Goal: Task Accomplishment & Management: Manage account settings

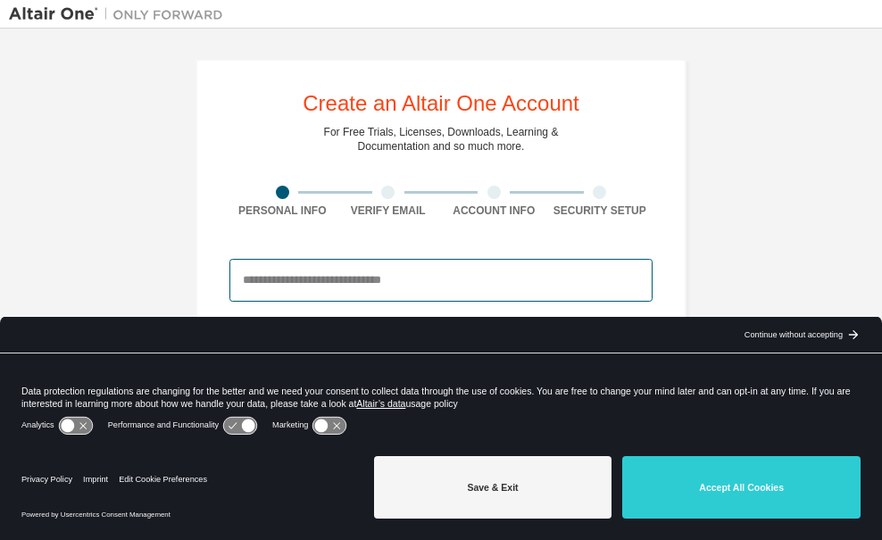
click at [330, 276] on input "email" at bounding box center [440, 280] width 423 height 43
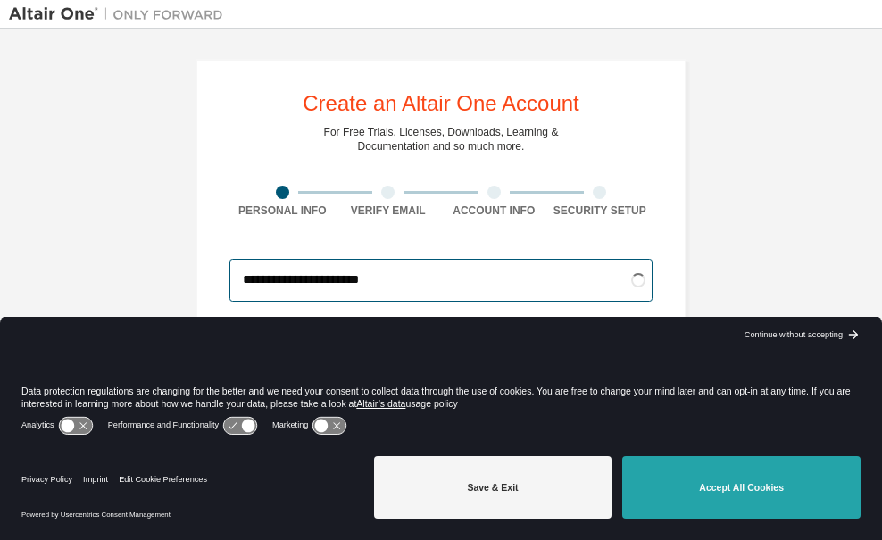
type input "**********"
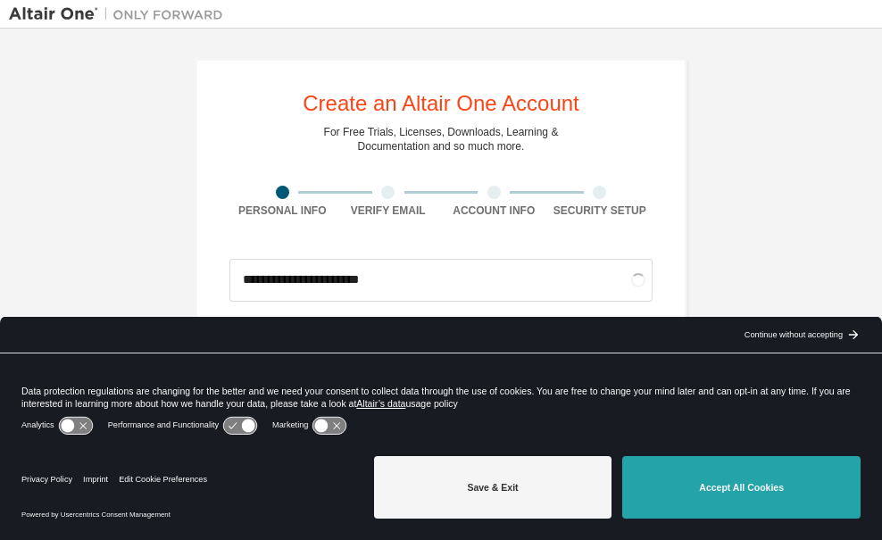
click at [715, 484] on button "Accept All Cookies" at bounding box center [741, 487] width 238 height 62
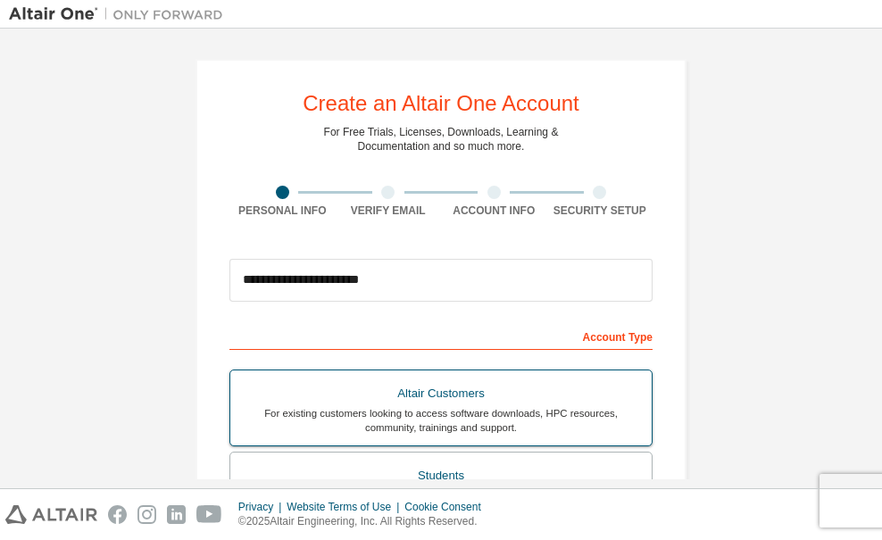
scroll to position [89, 0]
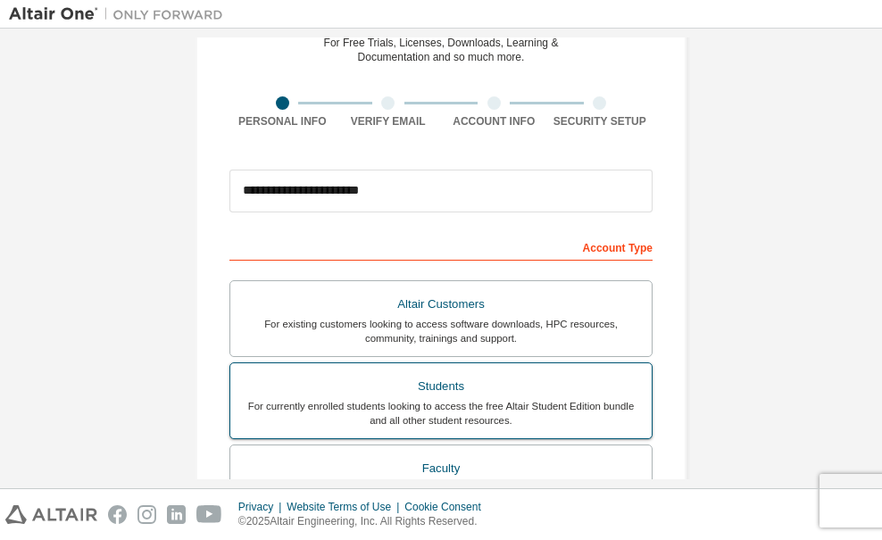
click at [496, 391] on div "Students" at bounding box center [441, 386] width 400 height 25
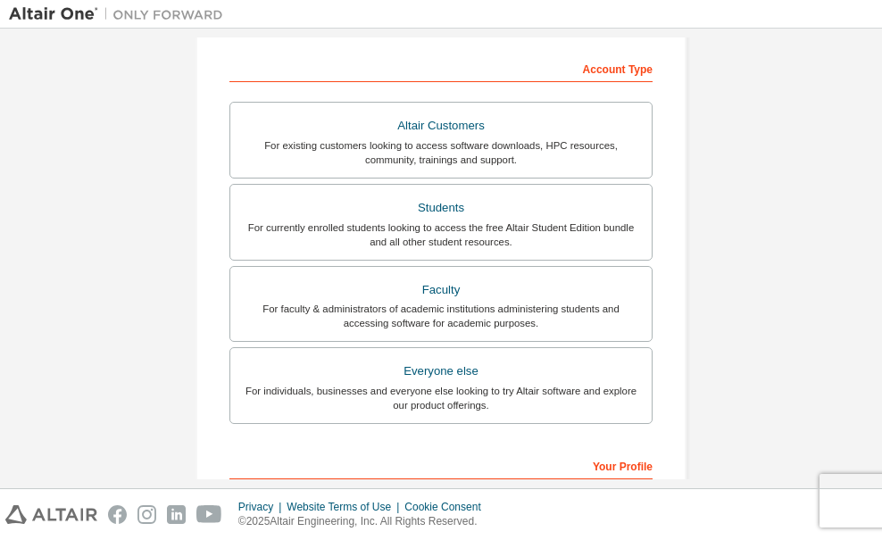
scroll to position [446, 0]
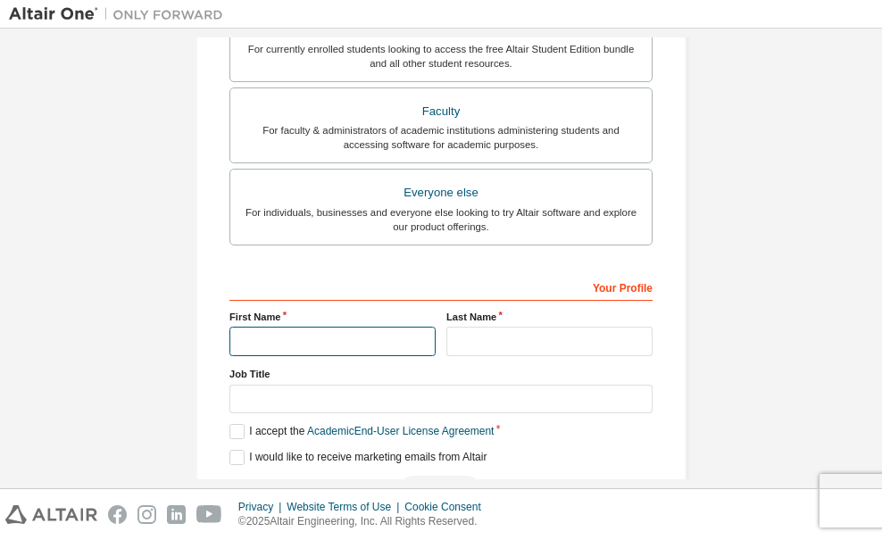
click at [276, 328] on input "text" at bounding box center [332, 341] width 206 height 29
type input "****"
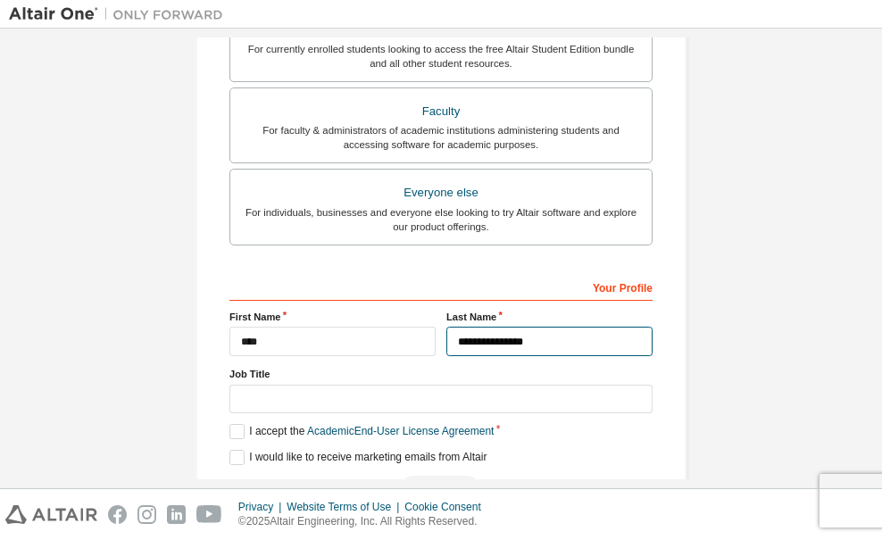
type input "**********"
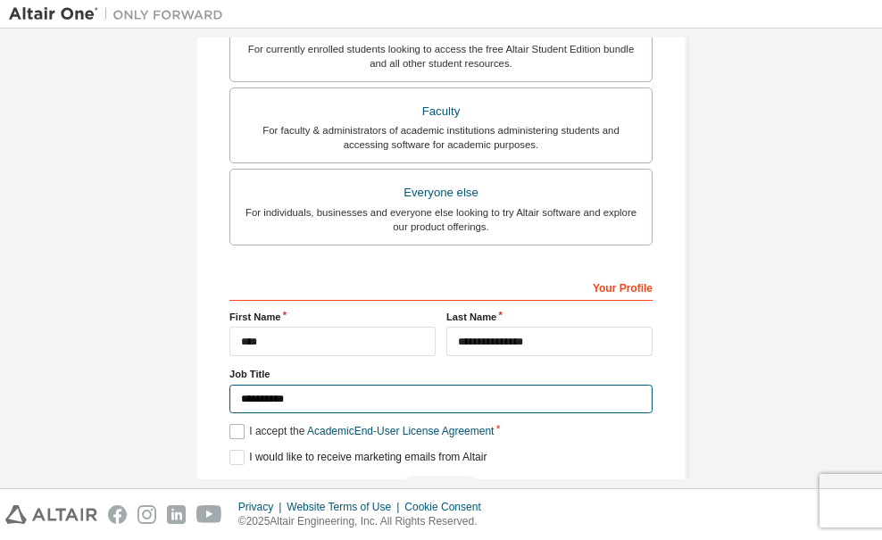
type input "**********"
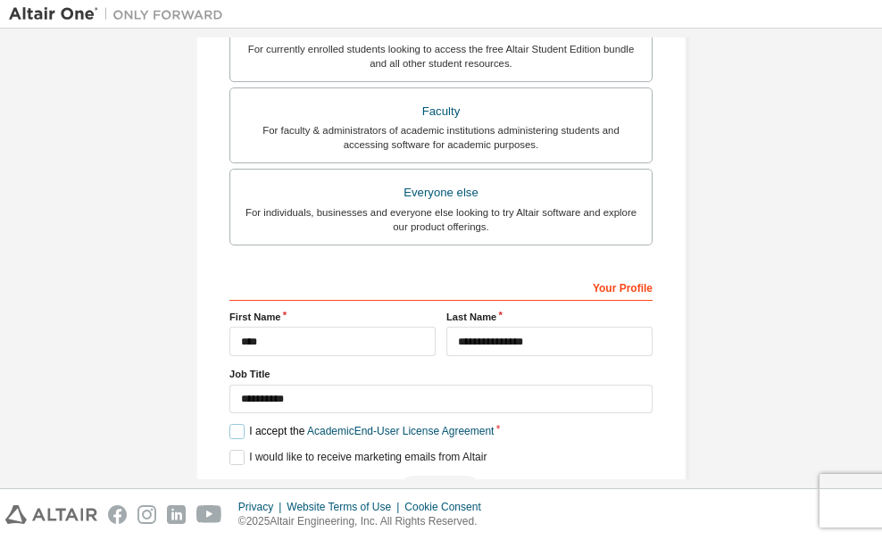
click at [234, 433] on label "I accept the Academic End-User License Agreement" at bounding box center [361, 431] width 264 height 15
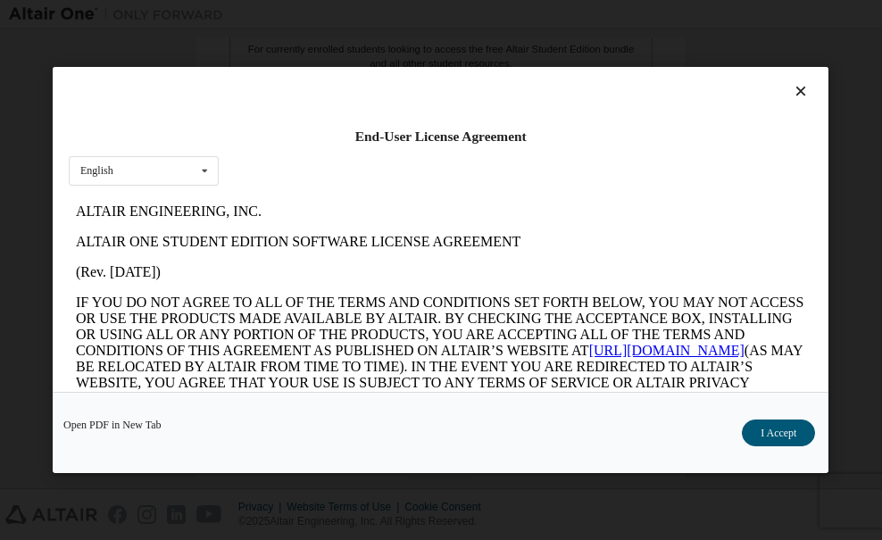
scroll to position [0, 0]
click at [761, 429] on button "I Accept" at bounding box center [778, 433] width 73 height 27
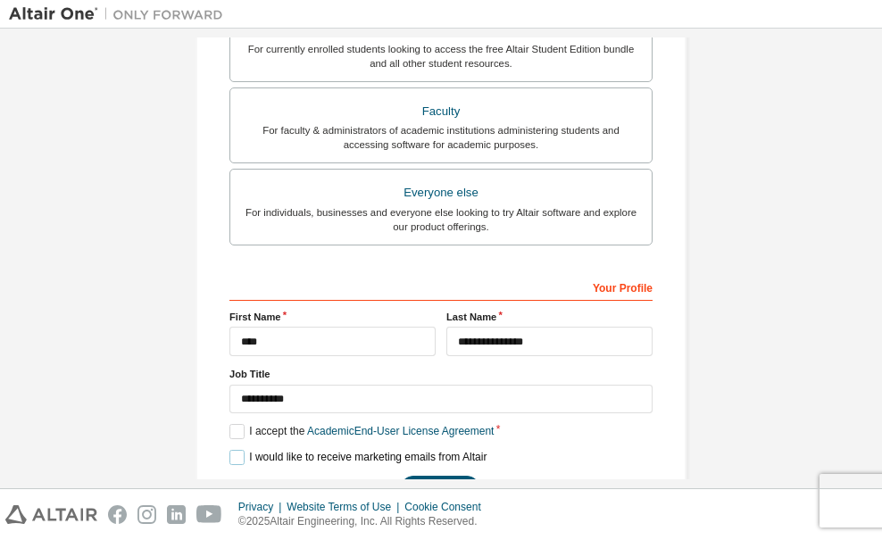
click at [229, 455] on label "I would like to receive marketing emails from Altair" at bounding box center [357, 457] width 257 height 15
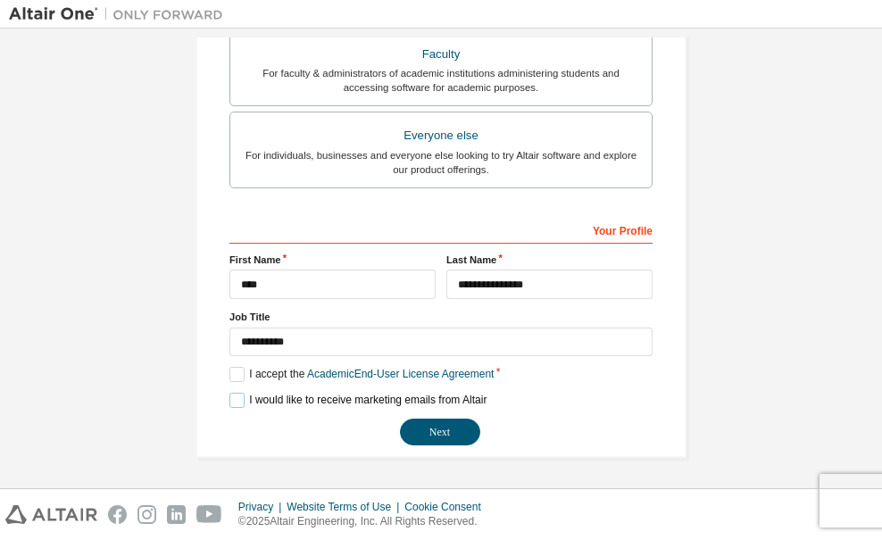
click at [365, 401] on label "I would like to receive marketing emails from Altair" at bounding box center [357, 400] width 257 height 15
click at [440, 423] on button "Next" at bounding box center [440, 432] width 80 height 27
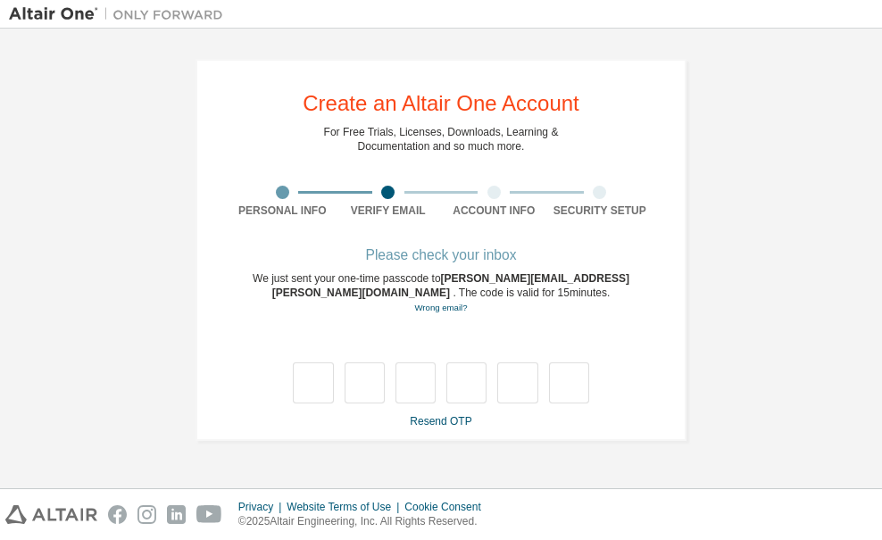
type input "*"
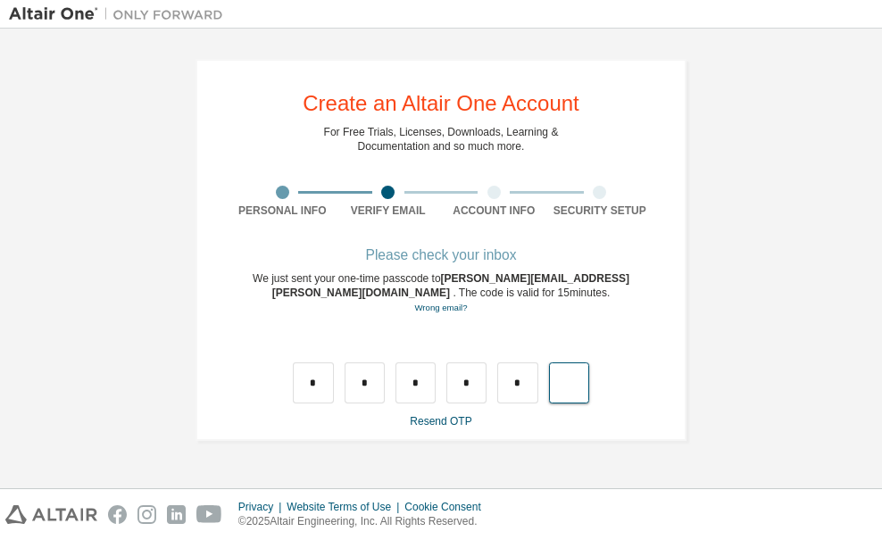
type input "*"
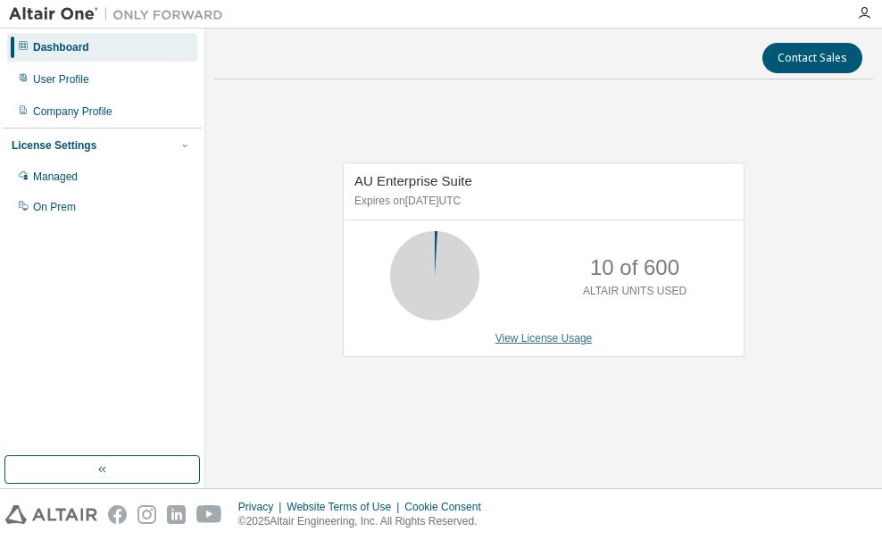
click at [526, 343] on link "View License Usage" at bounding box center [544, 338] width 97 height 12
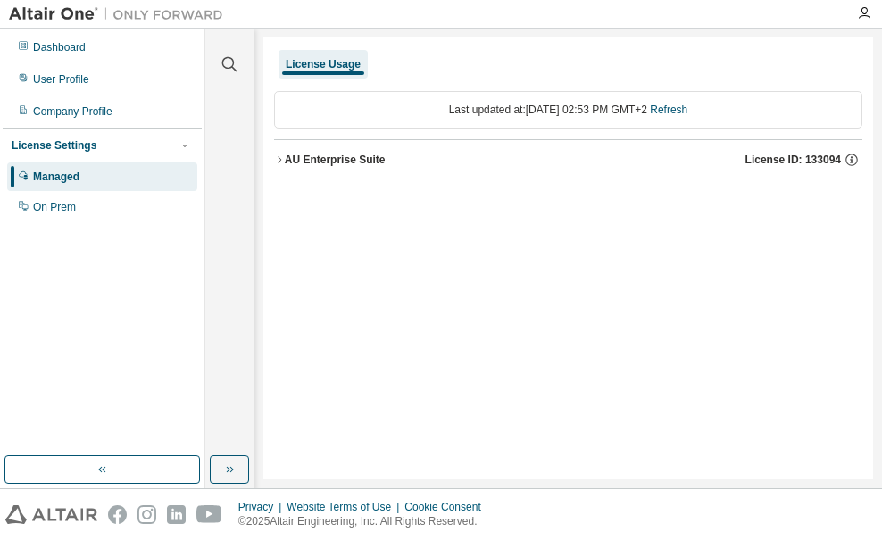
click at [282, 157] on icon "button" at bounding box center [279, 159] width 11 height 11
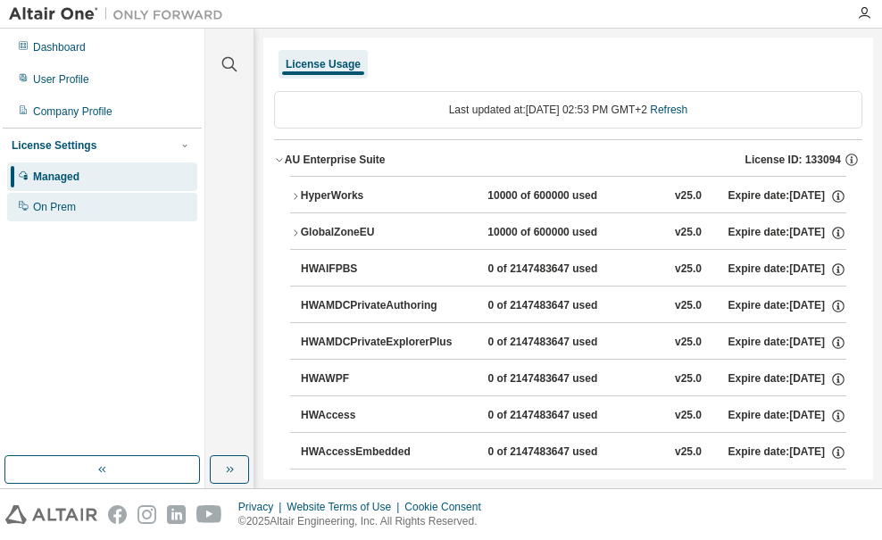
click at [56, 213] on div "On Prem" at bounding box center [54, 207] width 43 height 14
